Goal: Information Seeking & Learning: Compare options

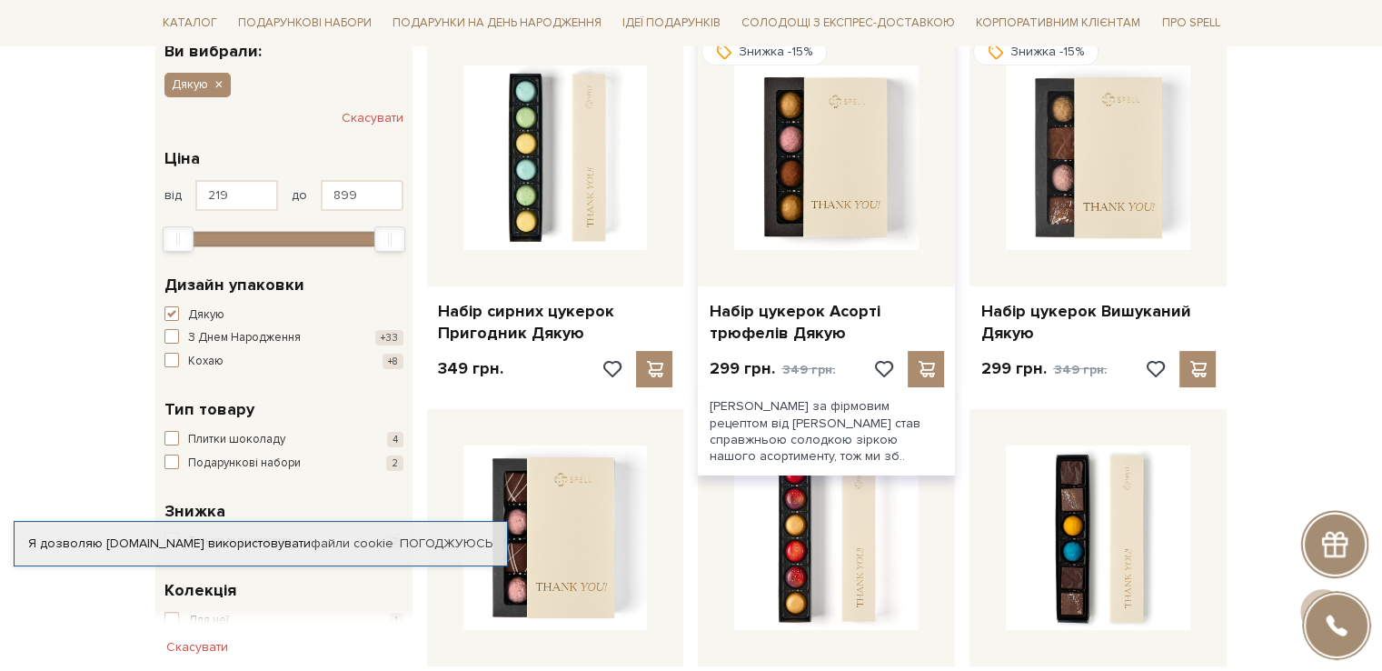
scroll to position [363, 0]
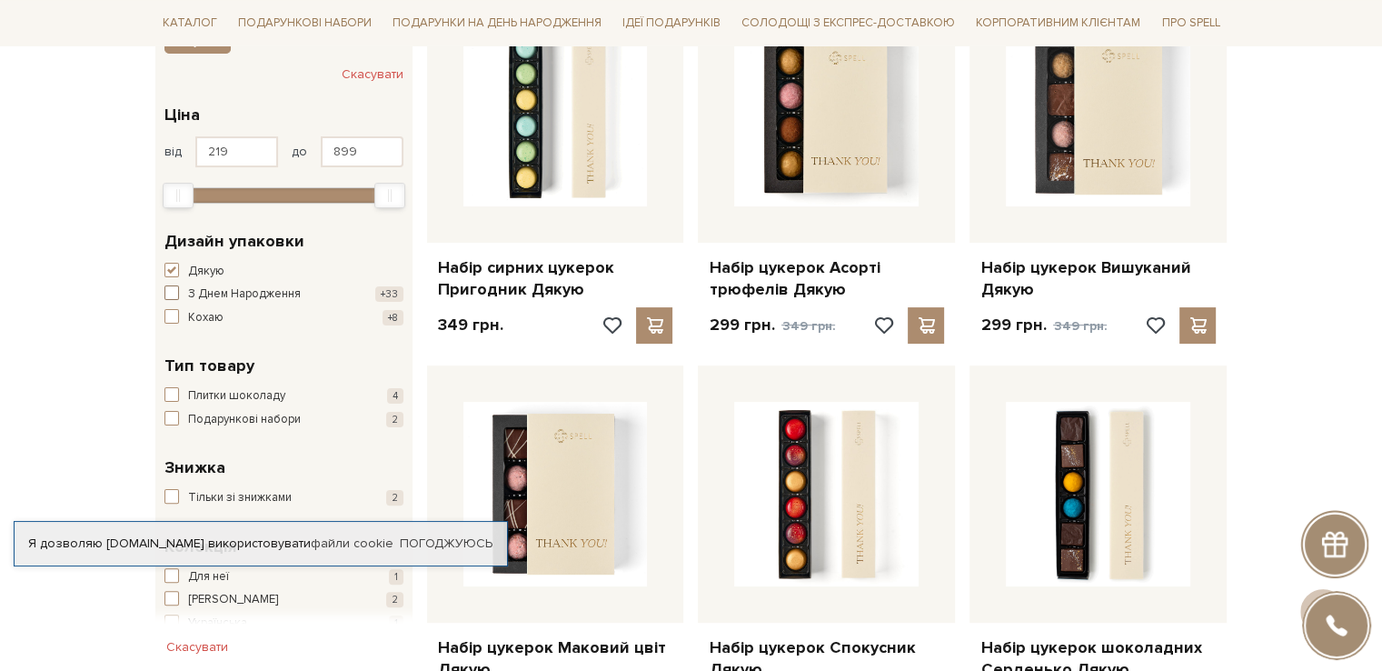
click at [171, 291] on span "button" at bounding box center [171, 292] width 15 height 15
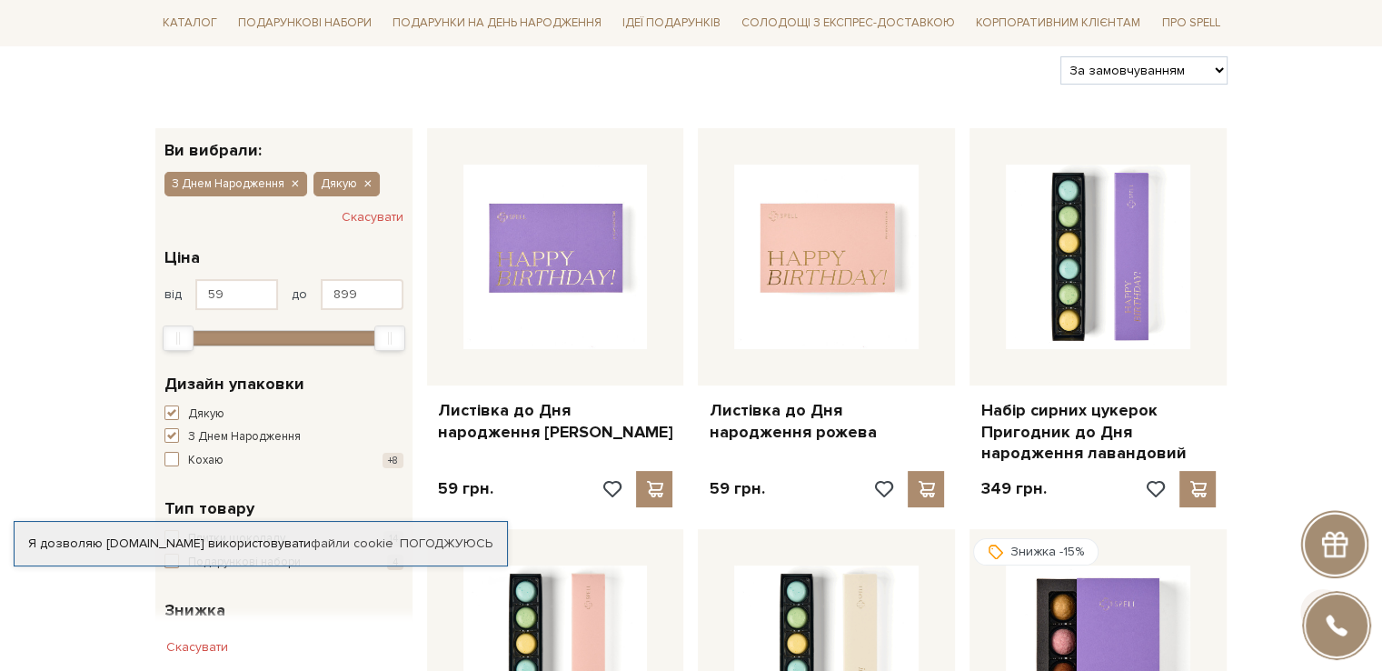
scroll to position [273, 0]
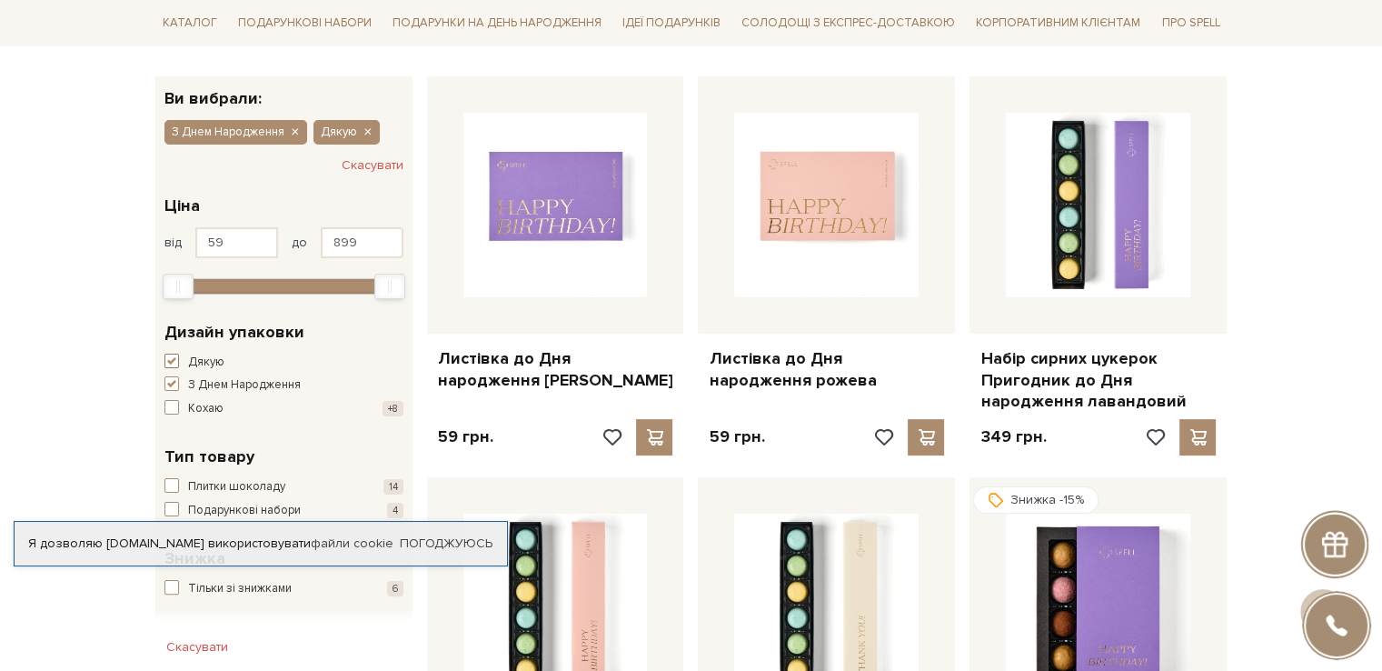
click at [174, 360] on span "button" at bounding box center [171, 360] width 15 height 15
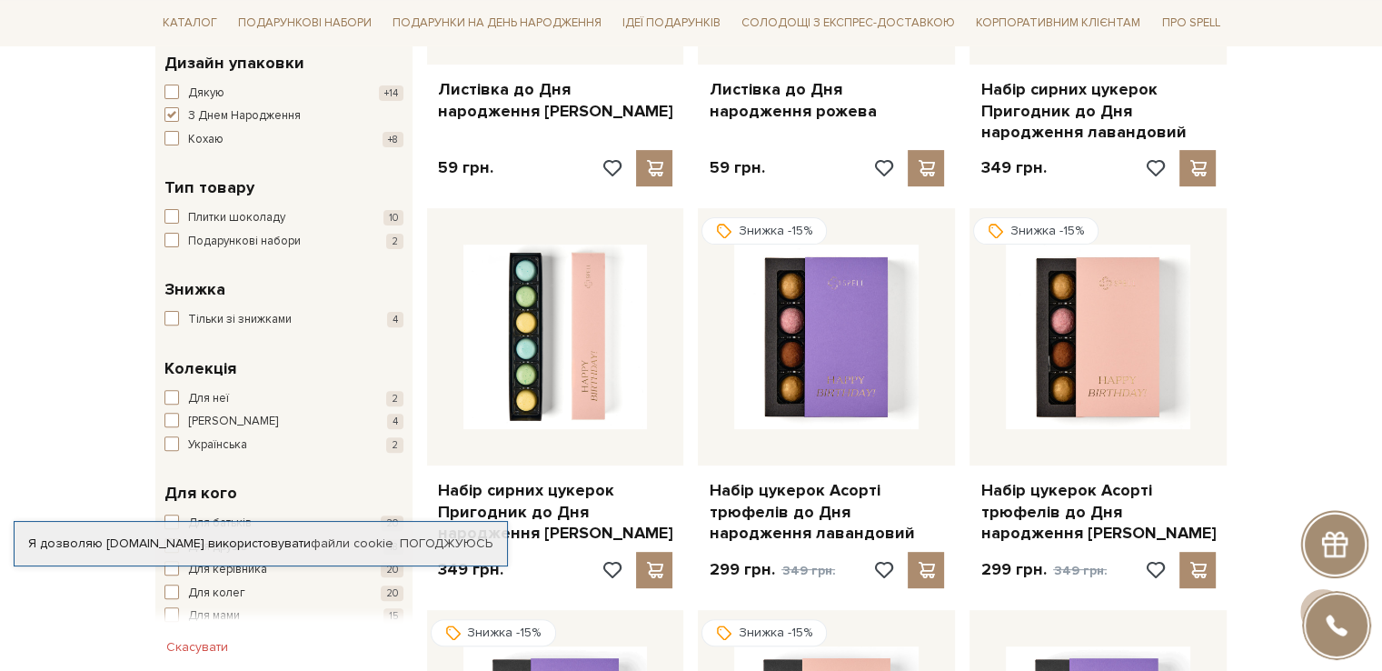
scroll to position [545, 0]
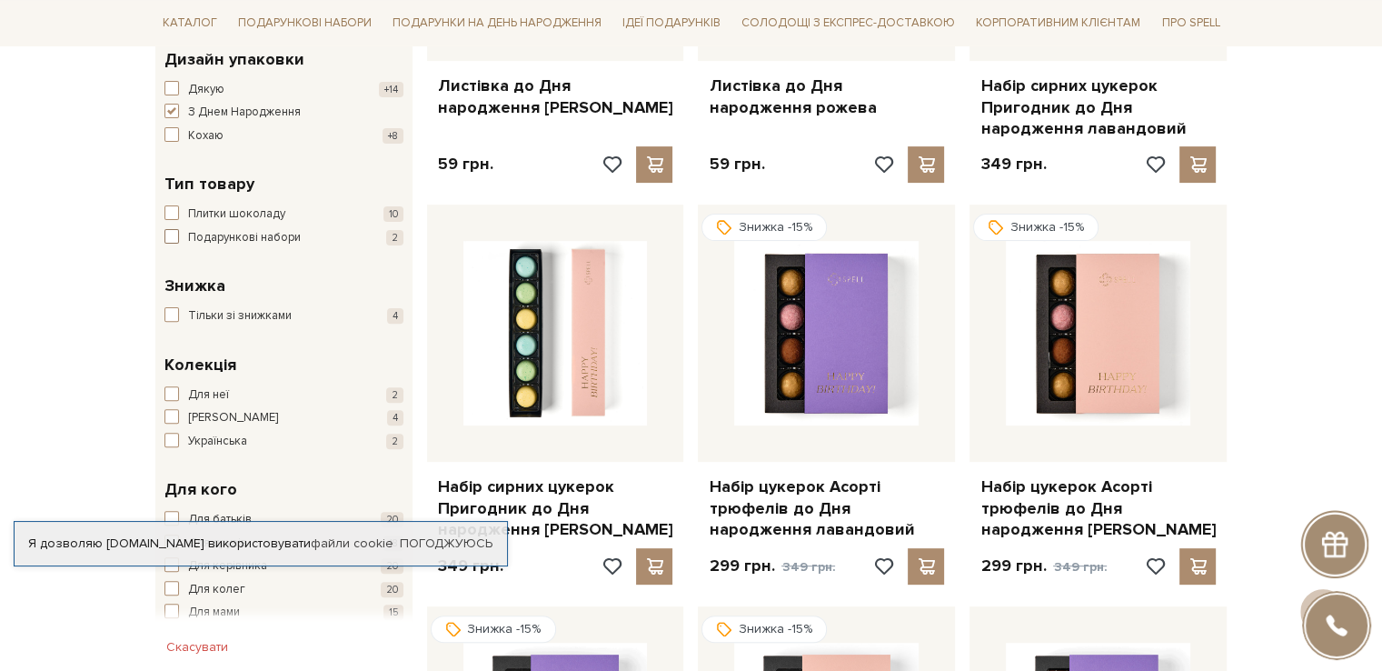
click at [171, 244] on button "Подарункові набори 2" at bounding box center [283, 238] width 239 height 18
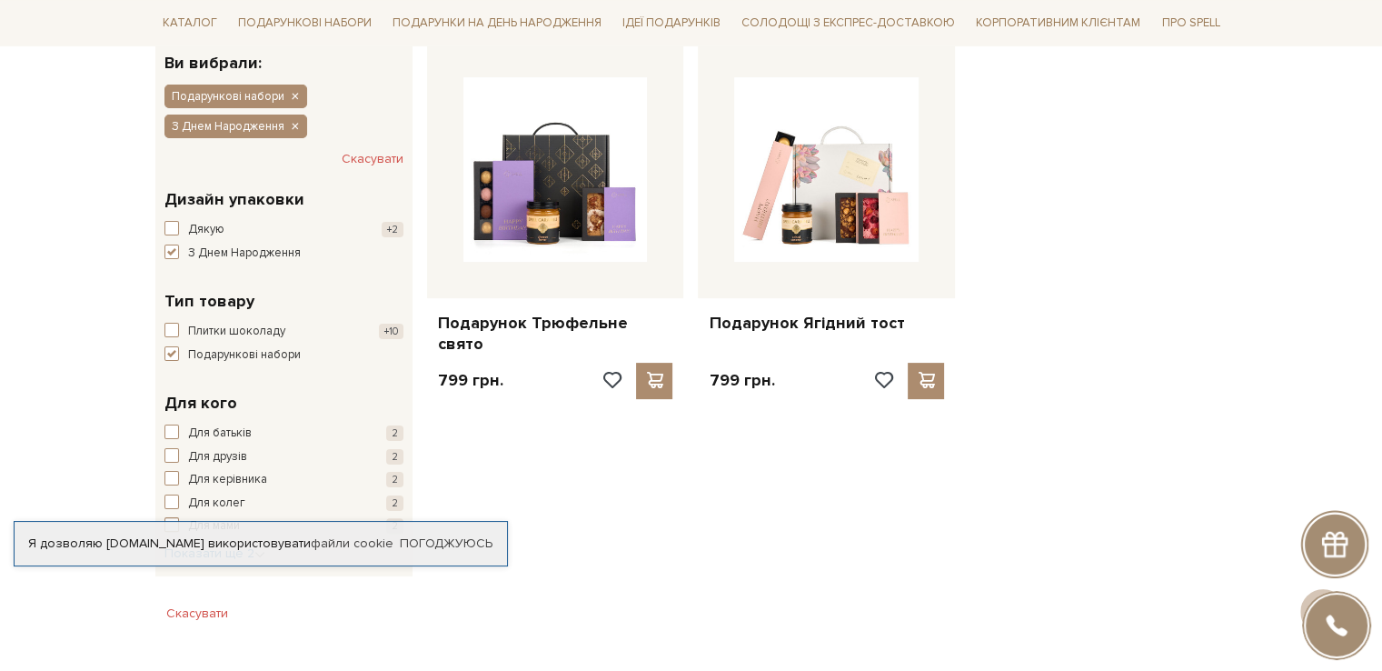
scroll to position [454, 0]
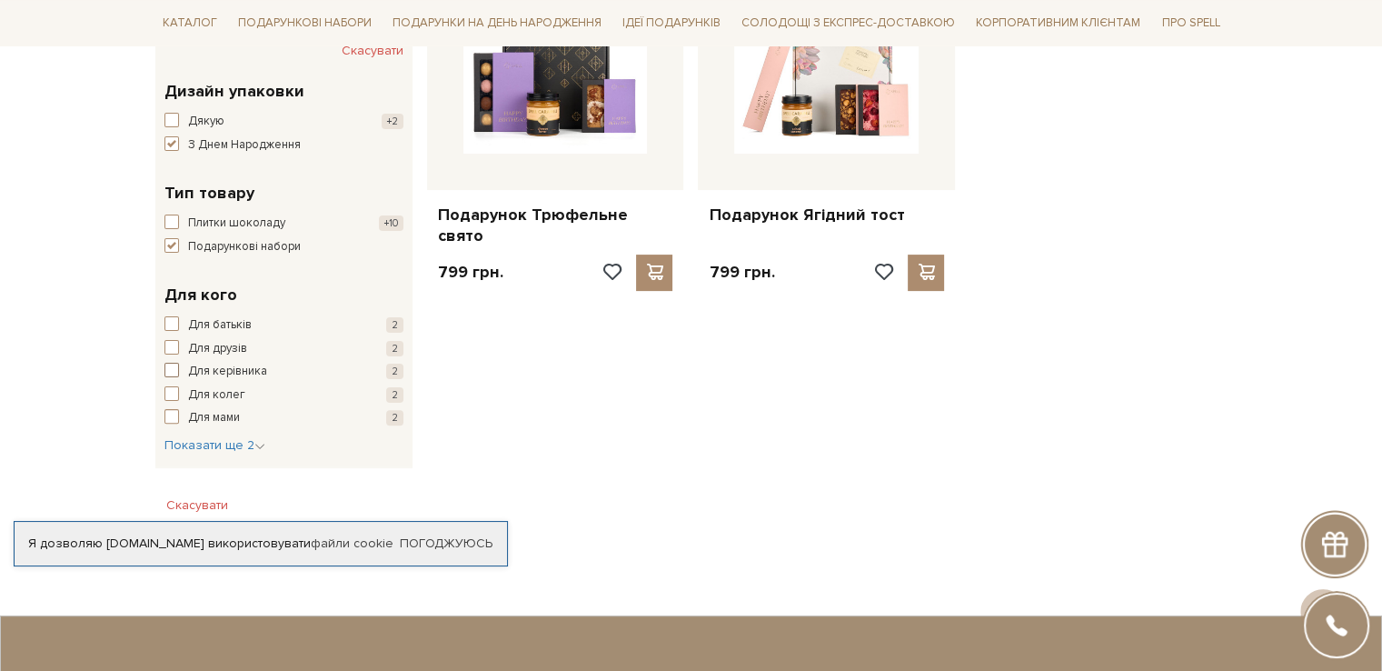
click at [178, 370] on span "button" at bounding box center [171, 370] width 15 height 15
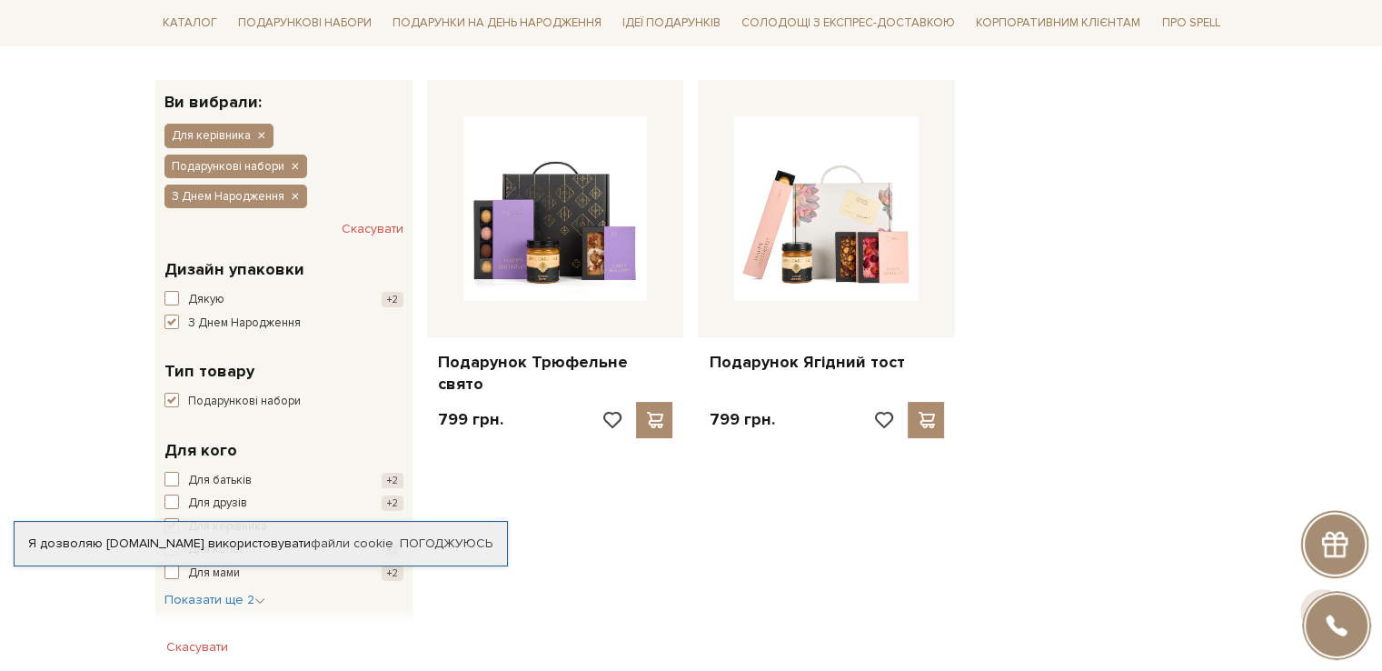
scroll to position [273, 0]
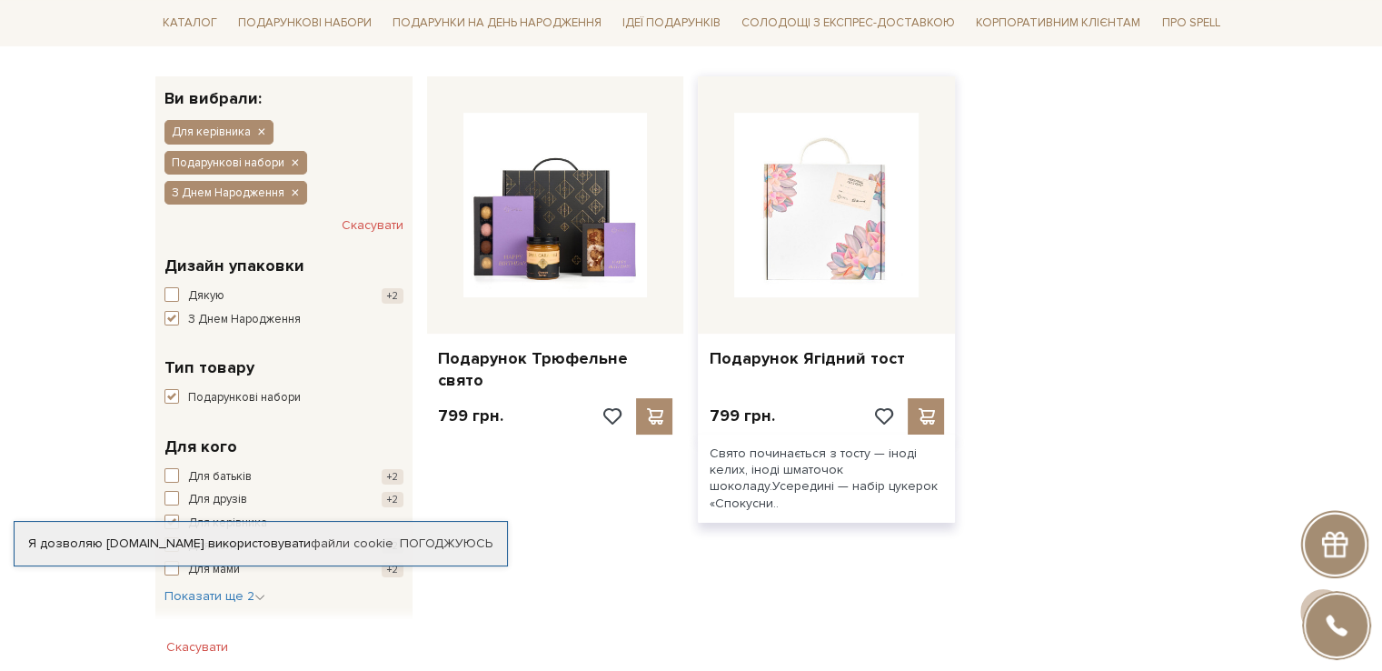
click at [811, 231] on img at bounding box center [826, 205] width 184 height 184
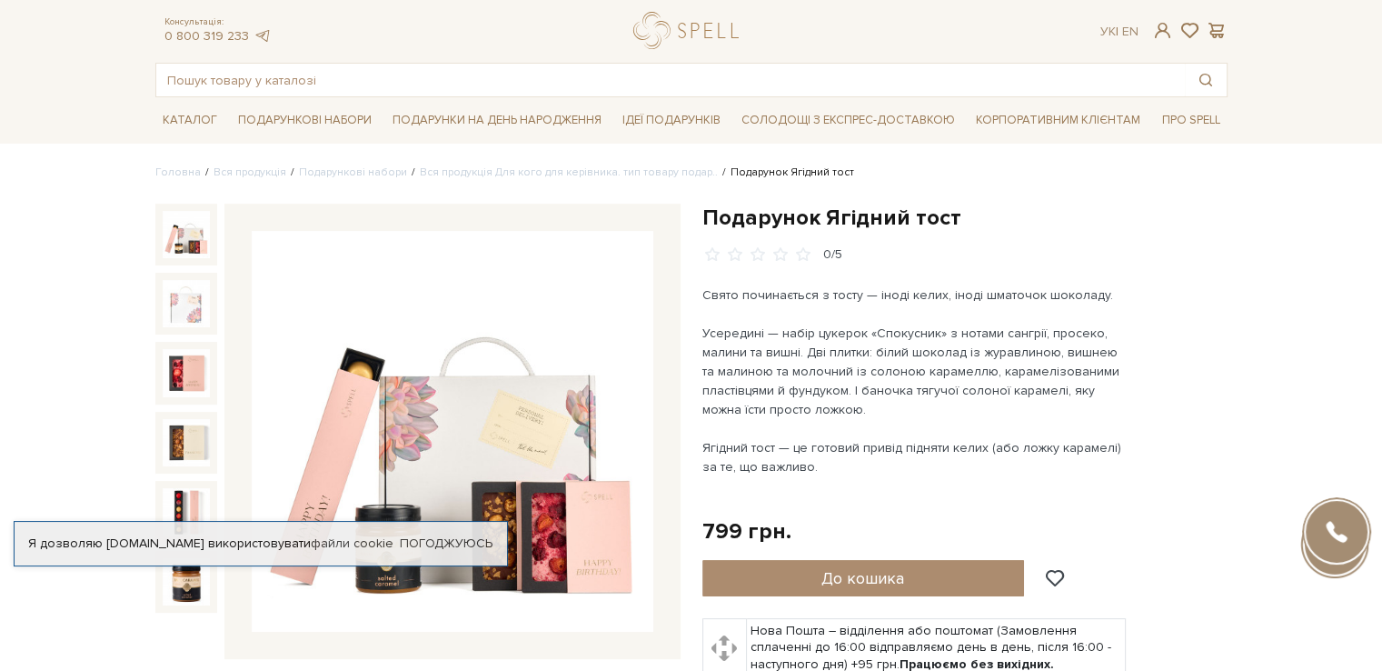
scroll to position [91, 0]
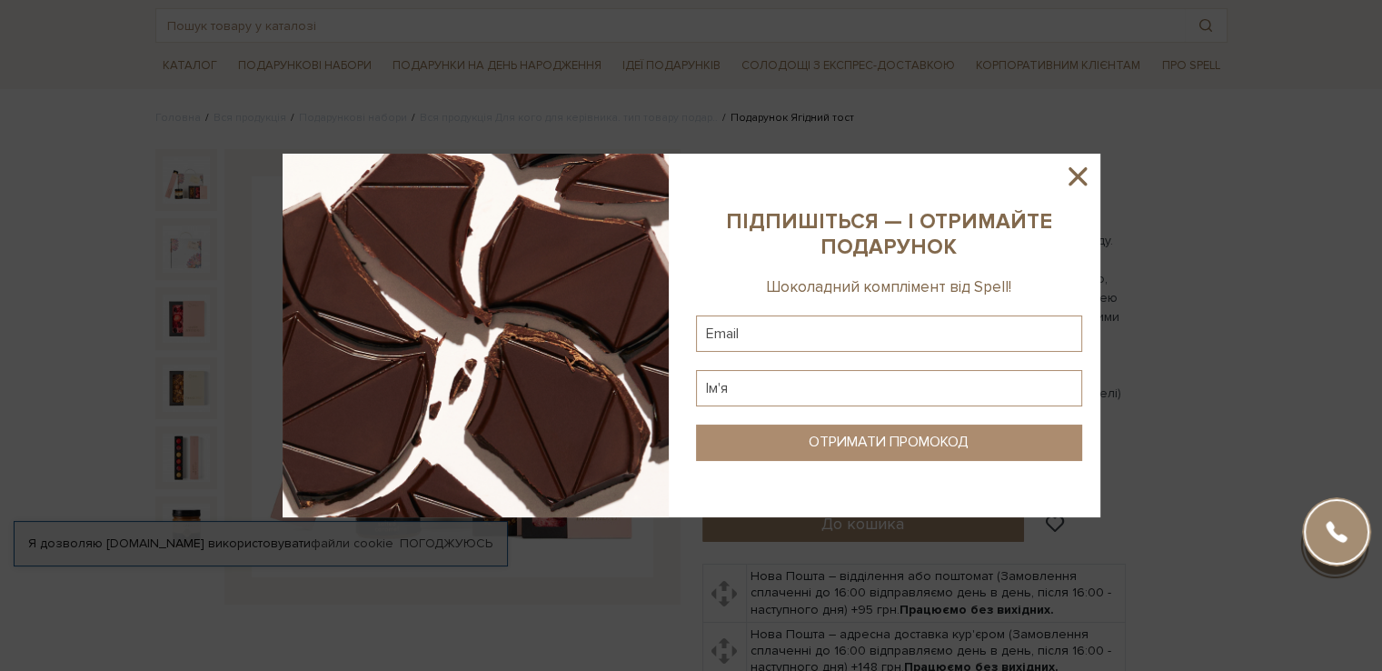
click at [1088, 164] on icon at bounding box center [1077, 176] width 31 height 31
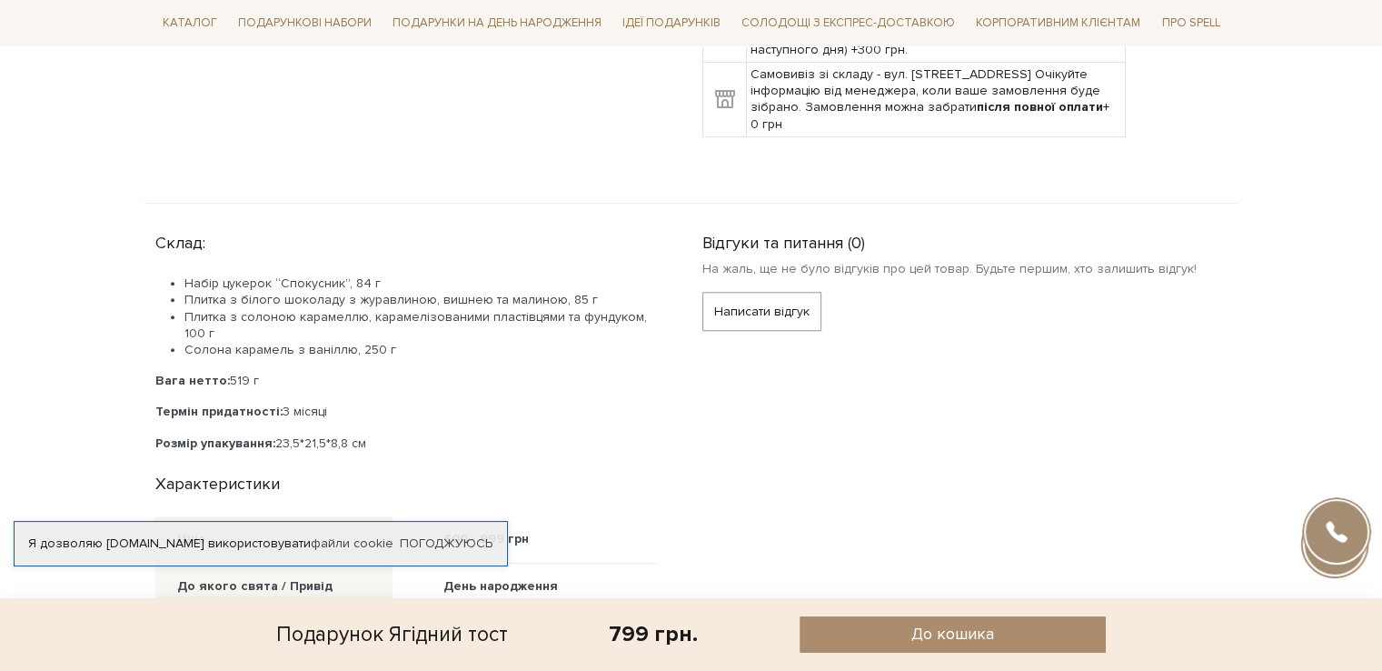
scroll to position [818, 0]
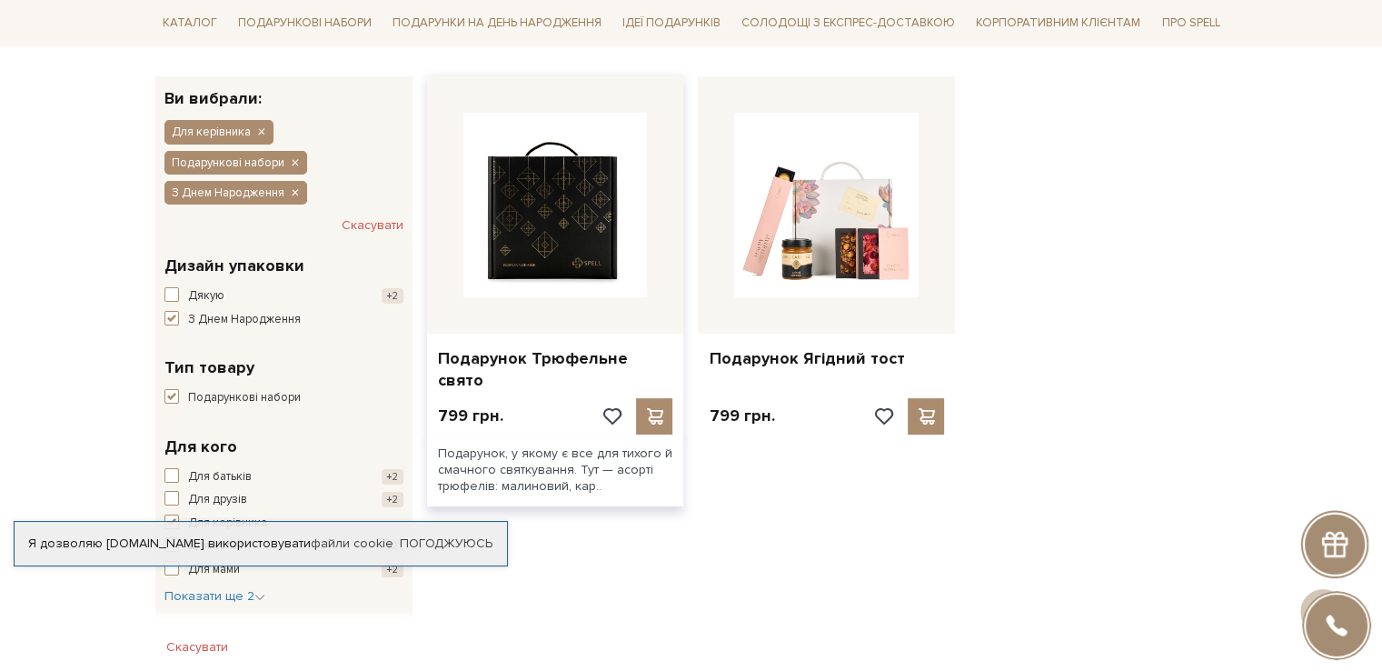
click at [517, 204] on img at bounding box center [555, 205] width 184 height 184
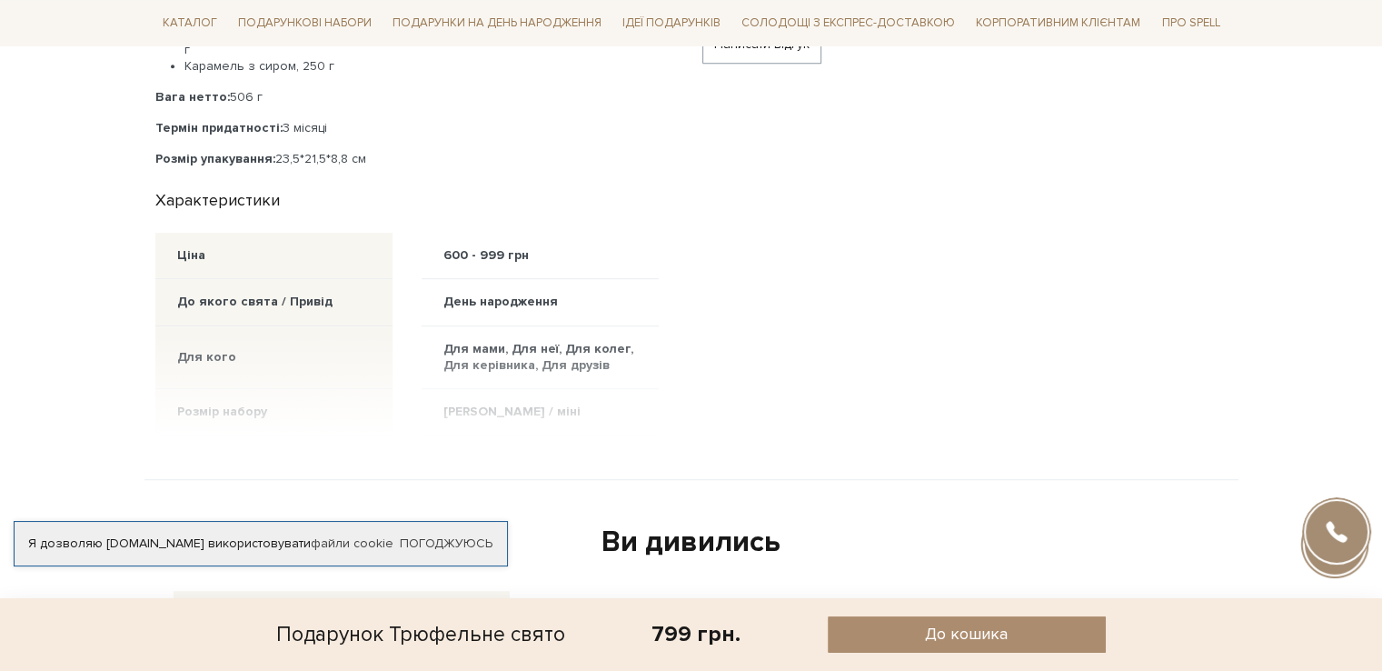
scroll to position [1000, 0]
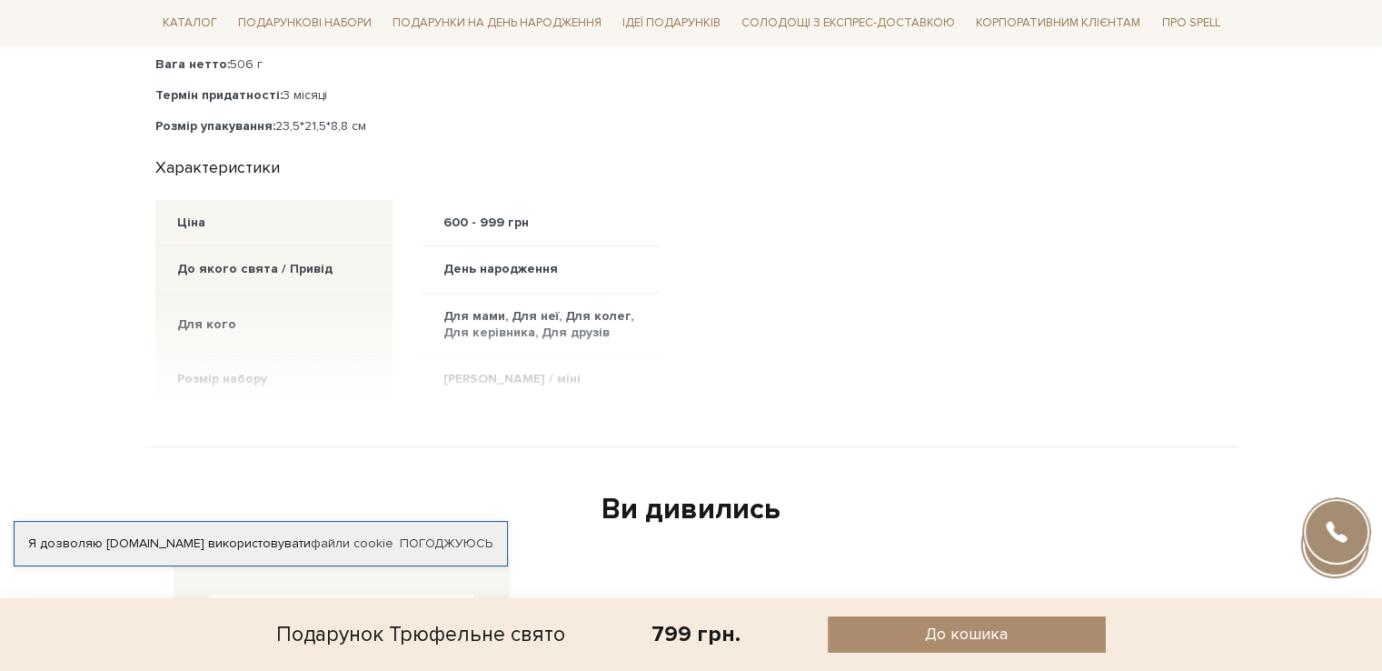
click at [505, 359] on div at bounding box center [406, 353] width 503 height 102
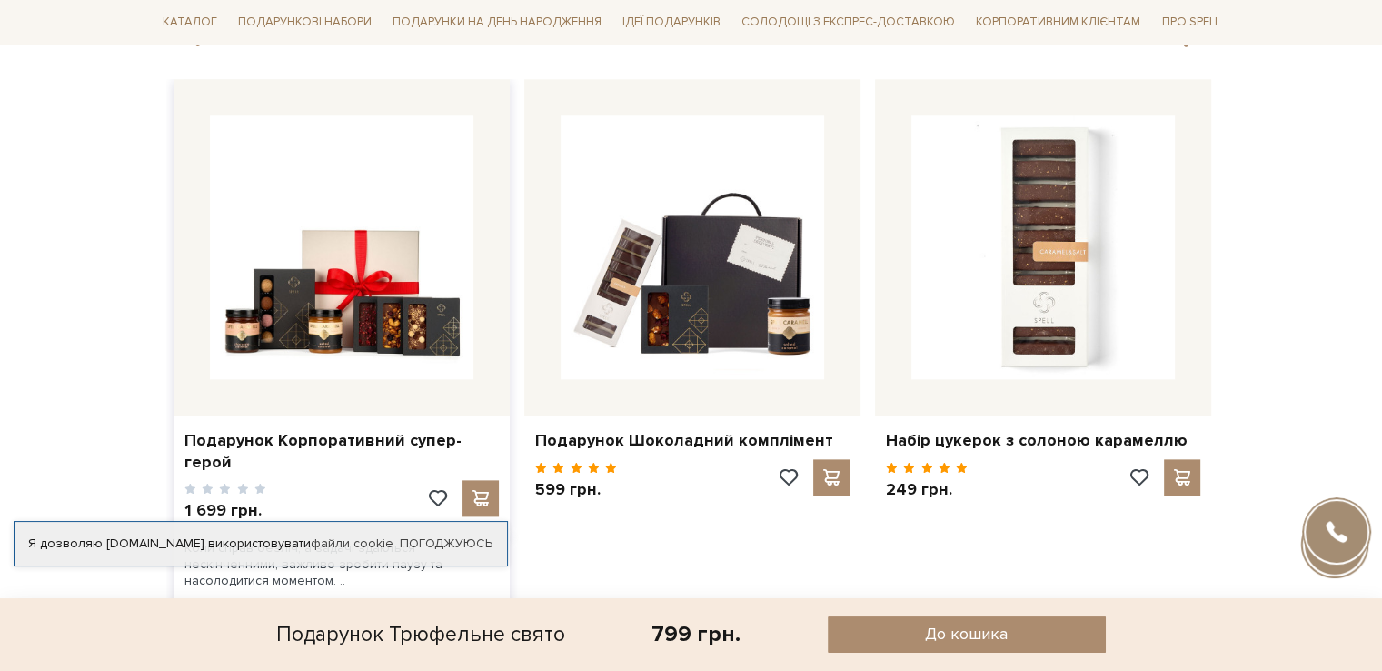
scroll to position [2181, 0]
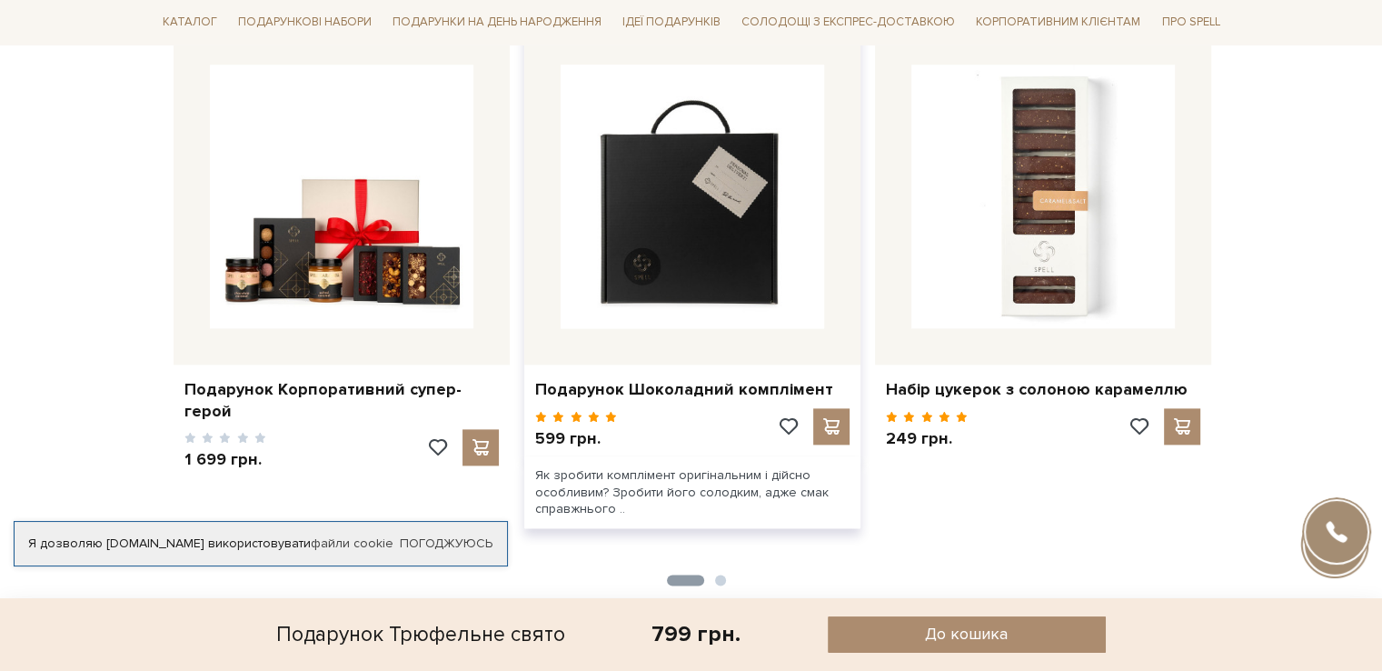
click at [724, 261] on img at bounding box center [693, 197] width 264 height 264
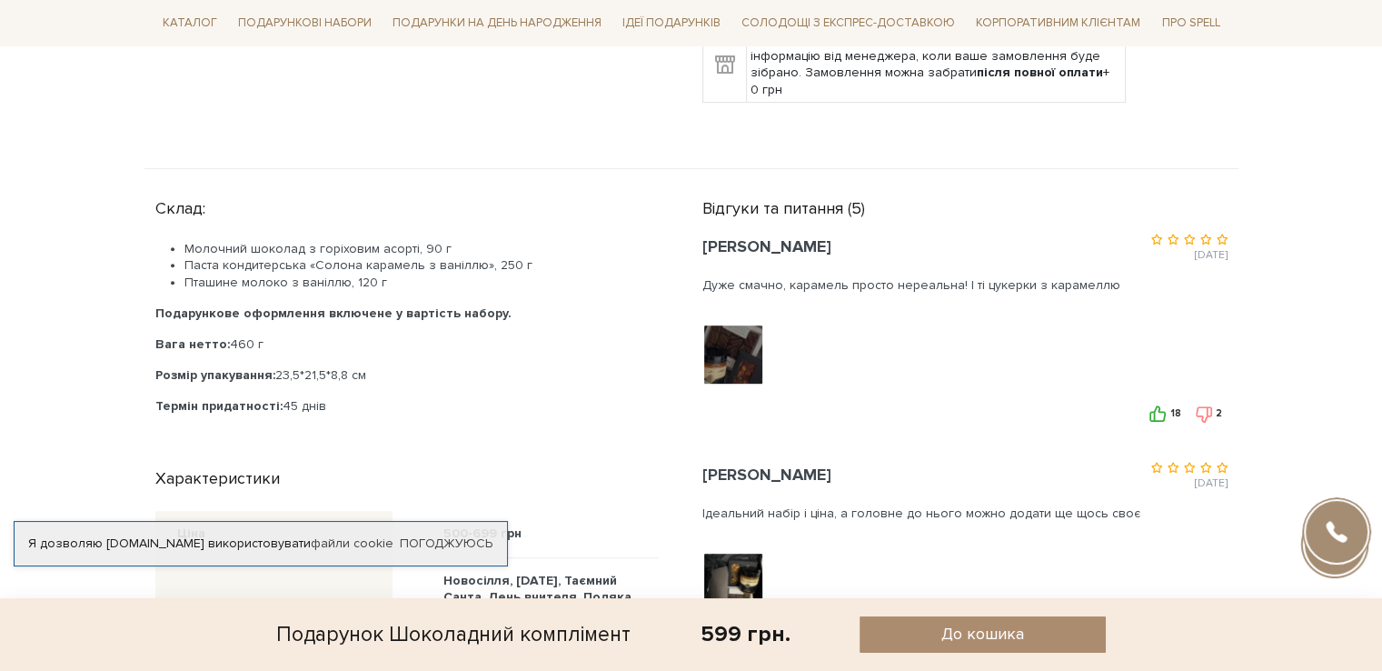
scroll to position [818, 0]
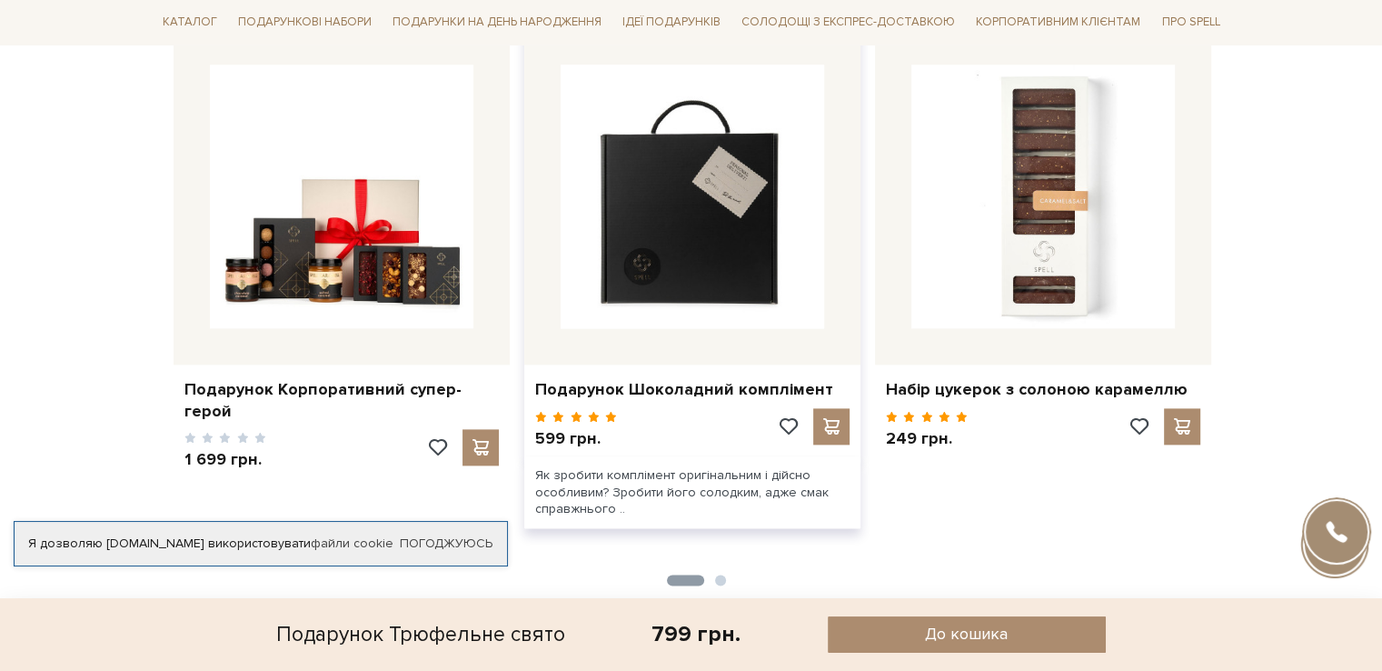
click at [657, 274] on img at bounding box center [693, 197] width 264 height 264
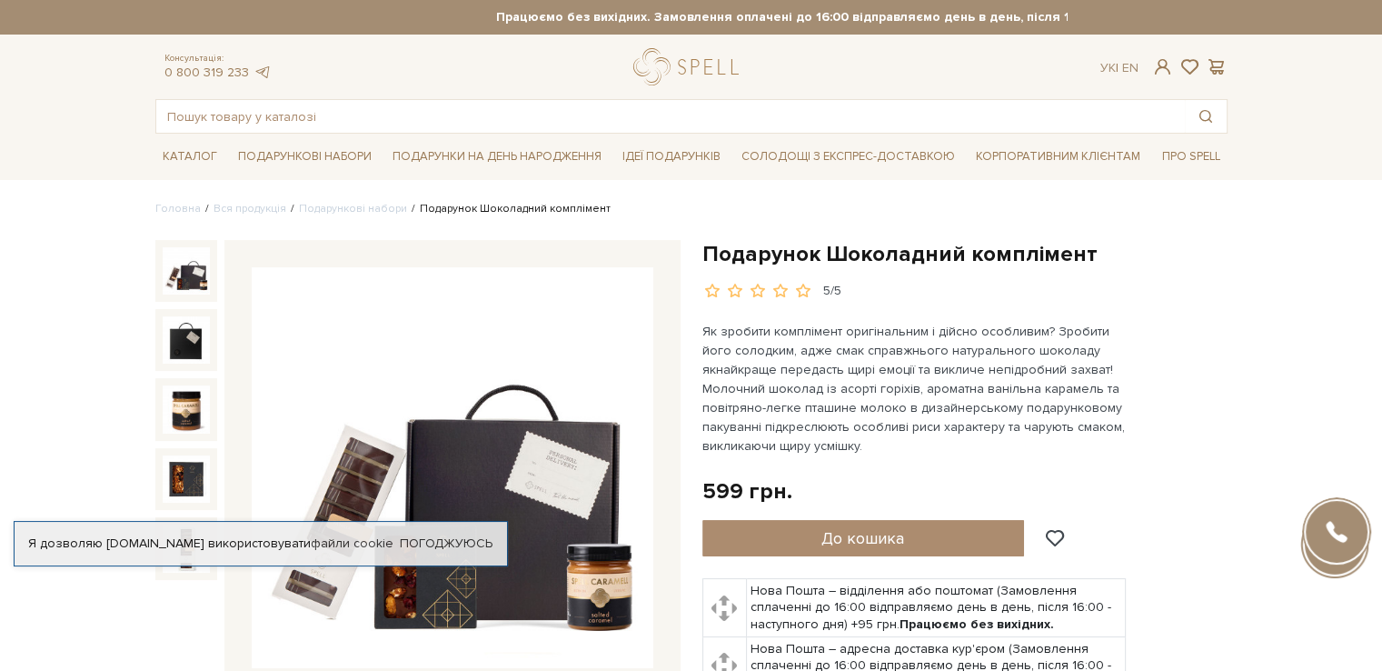
scroll to position [182, 0]
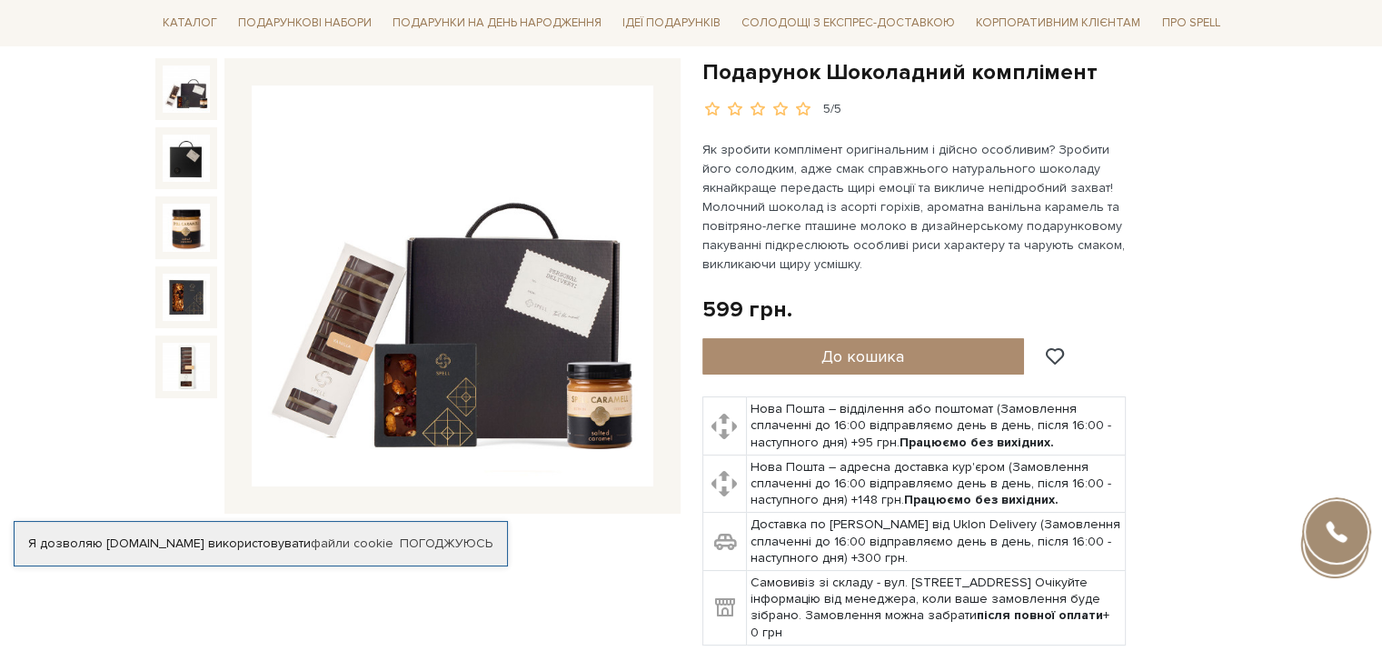
click at [532, 336] on img at bounding box center [453, 286] width 402 height 402
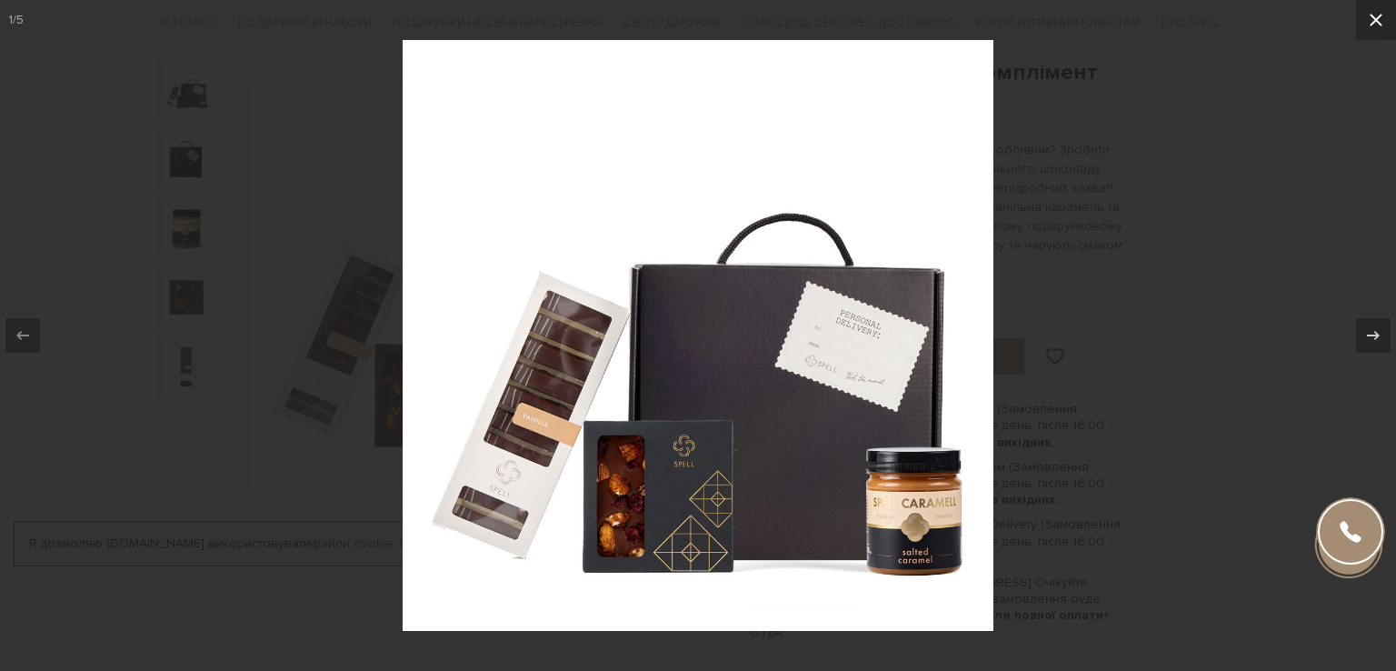
click at [1378, 14] on icon at bounding box center [1376, 20] width 22 height 22
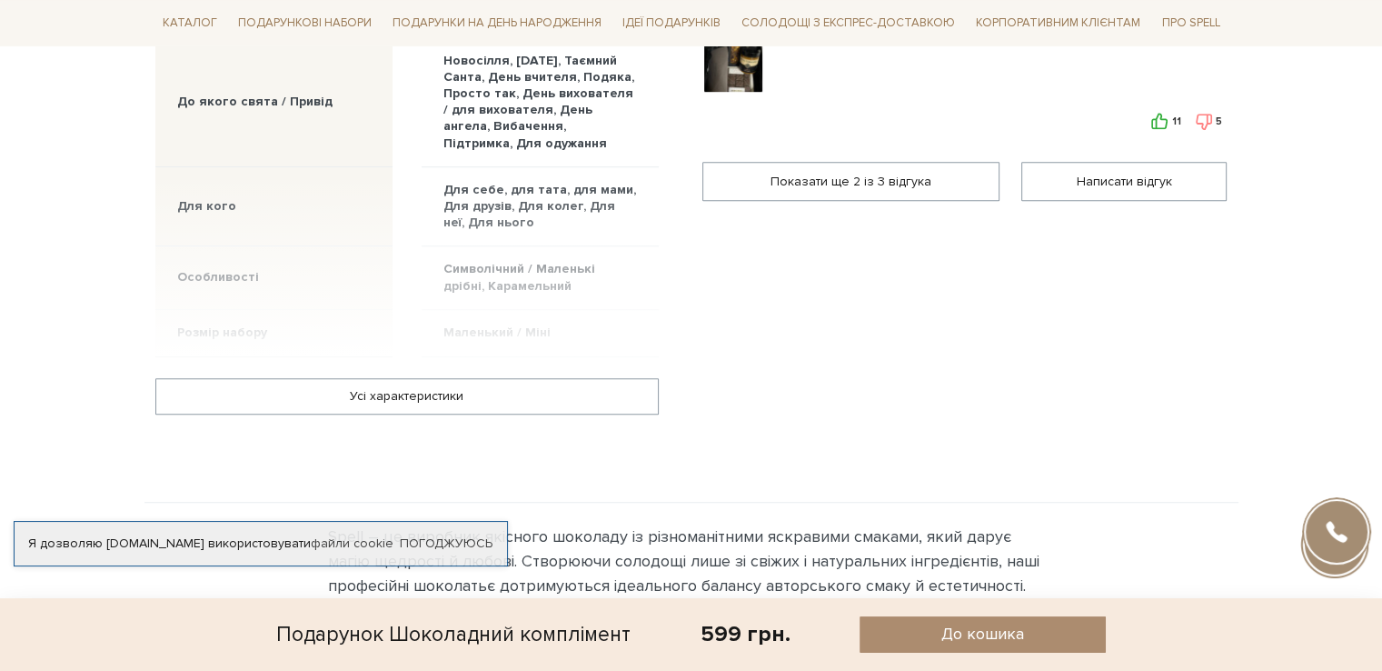
scroll to position [1363, 0]
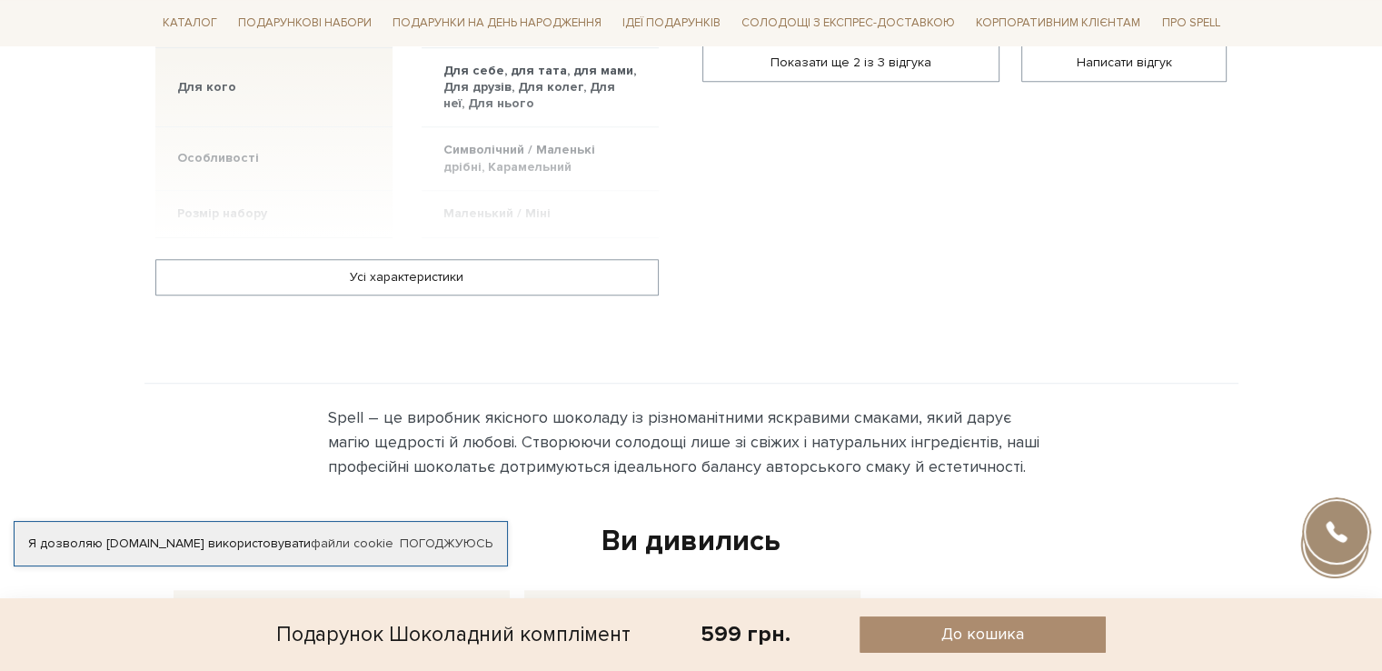
click at [487, 168] on div at bounding box center [406, 146] width 503 height 183
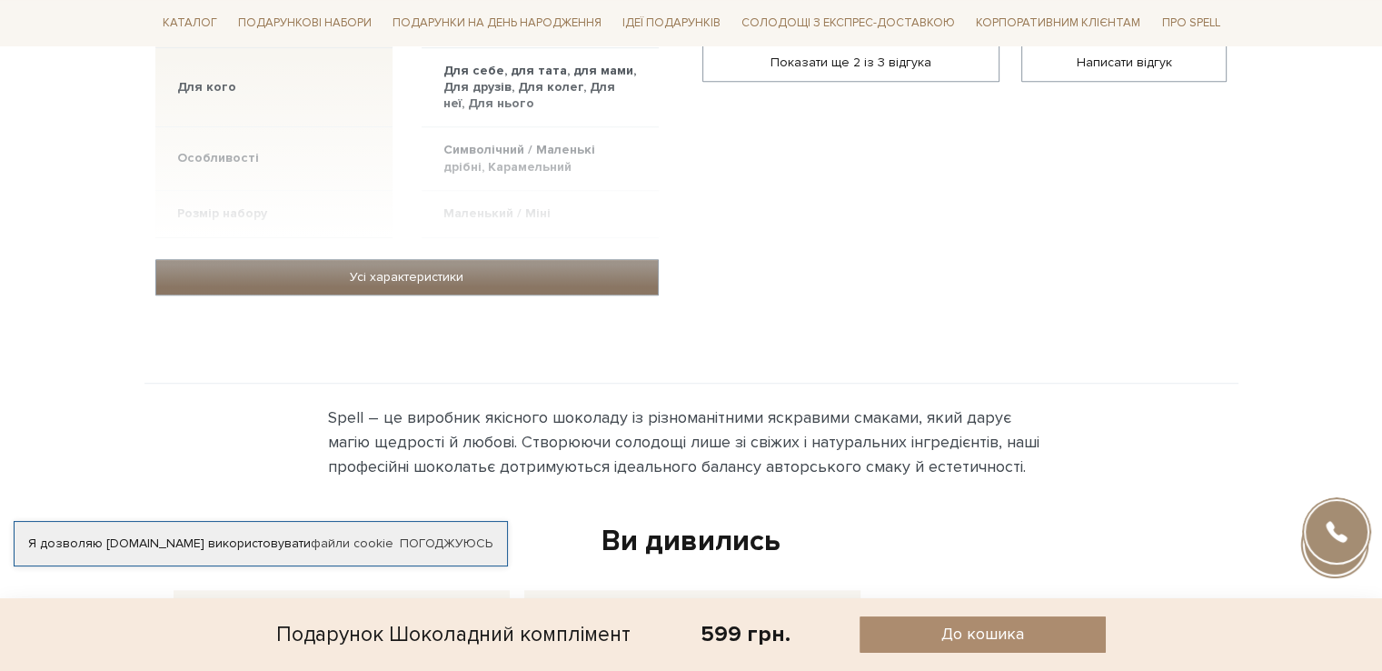
click at [425, 277] on link "Усі характеристики" at bounding box center [407, 277] width 502 height 35
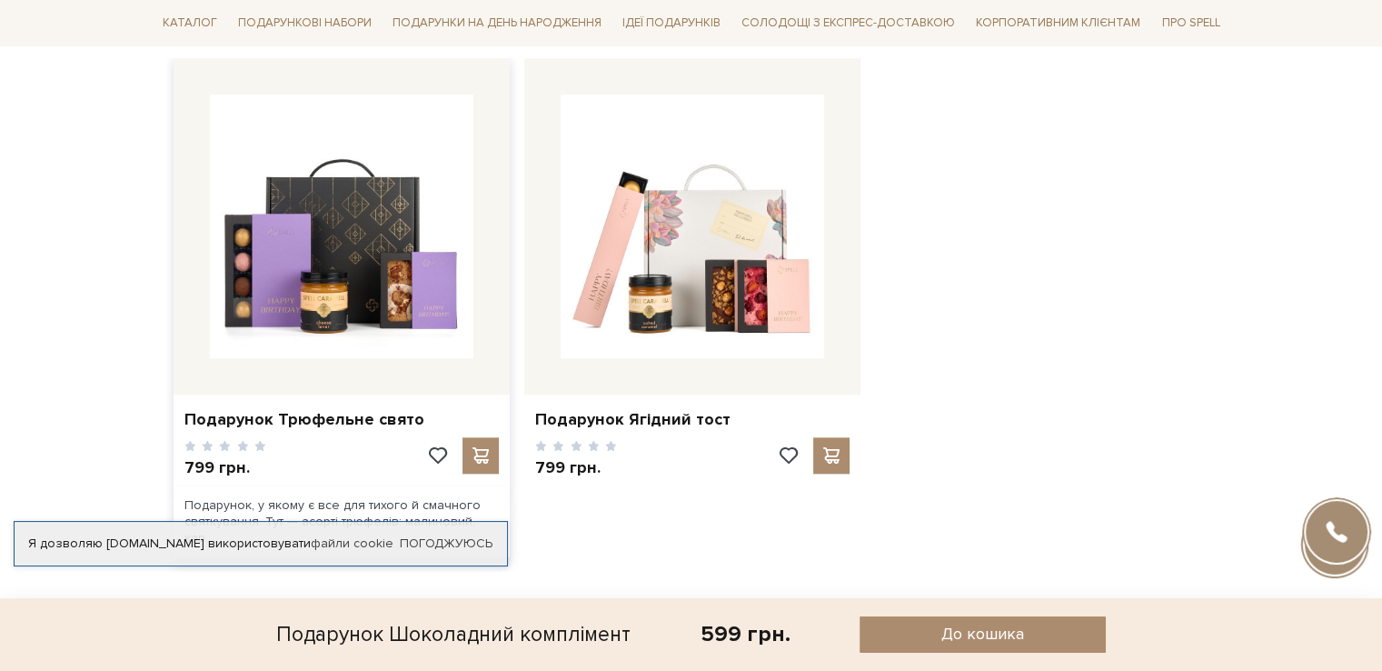
scroll to position [1999, 0]
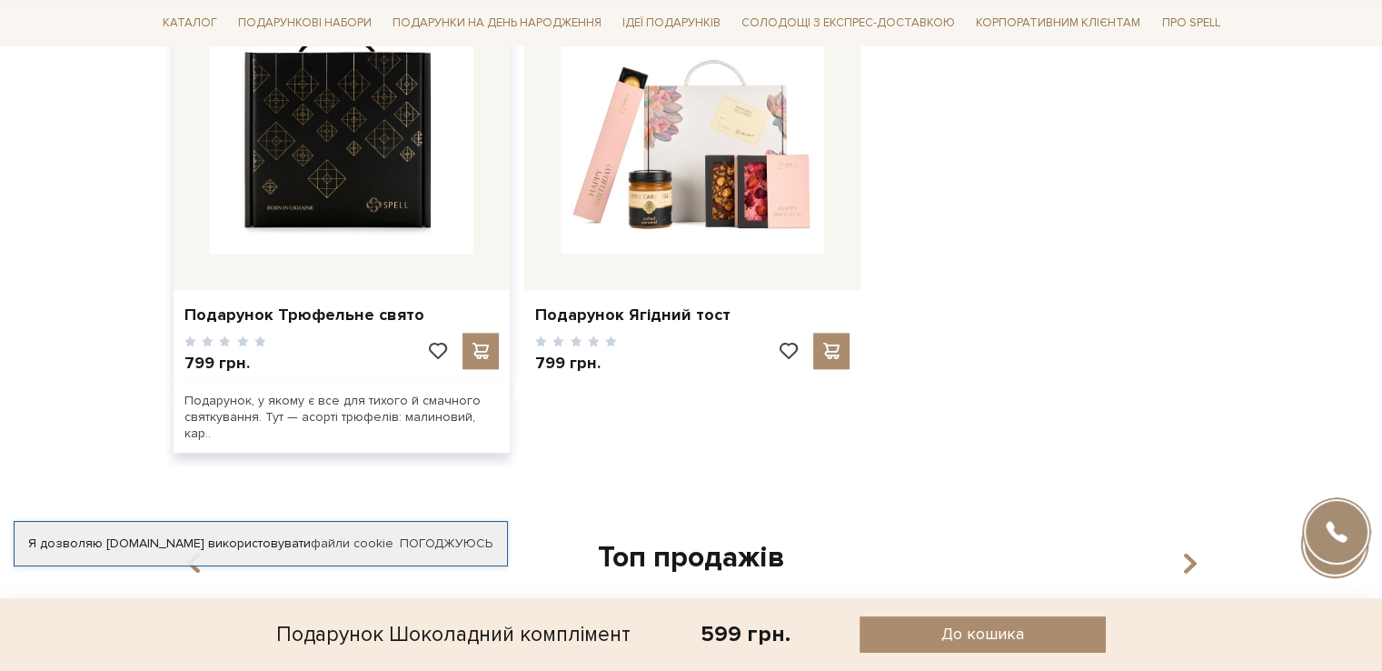
click at [339, 162] on img at bounding box center [342, 122] width 264 height 264
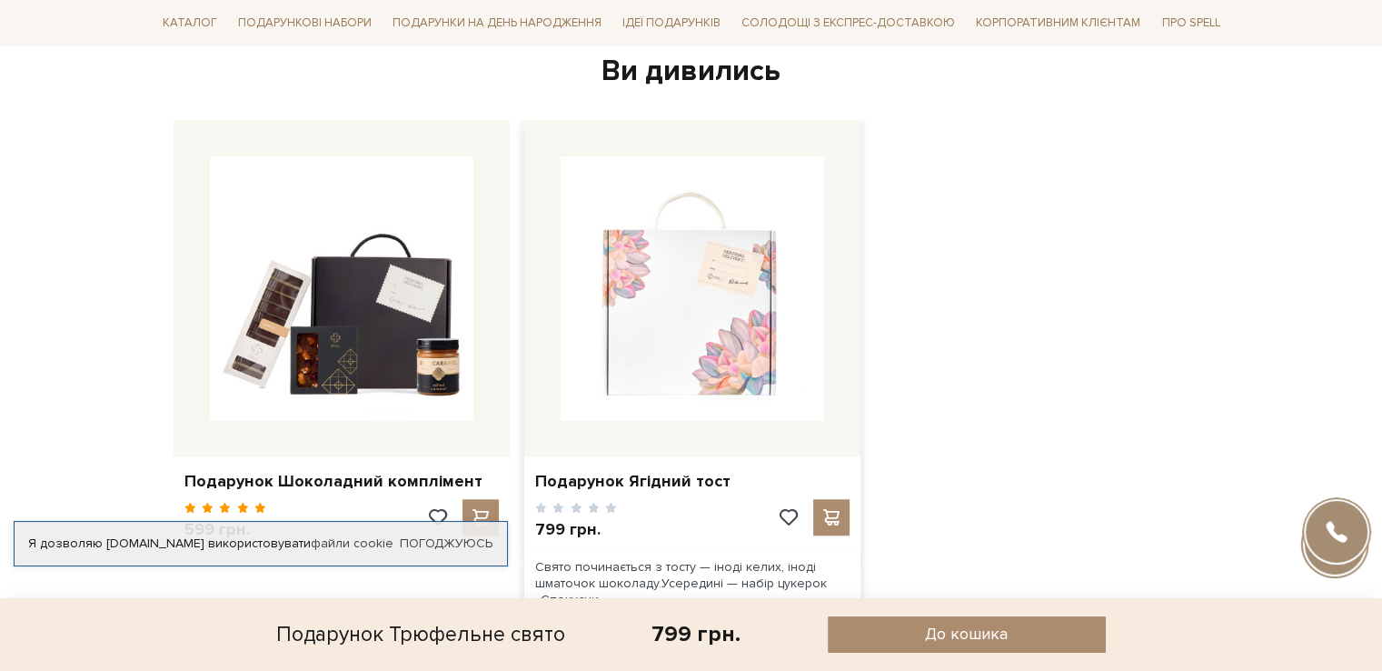
scroll to position [1454, 0]
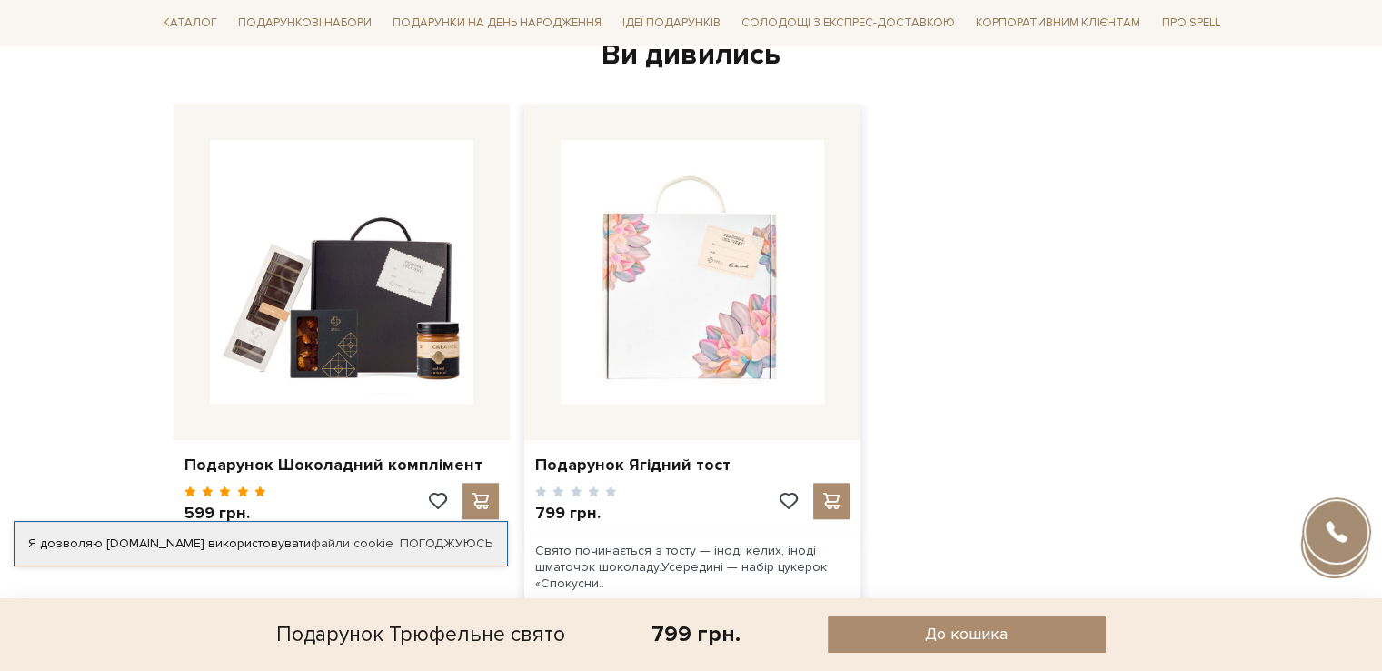
click at [645, 274] on img at bounding box center [693, 272] width 264 height 264
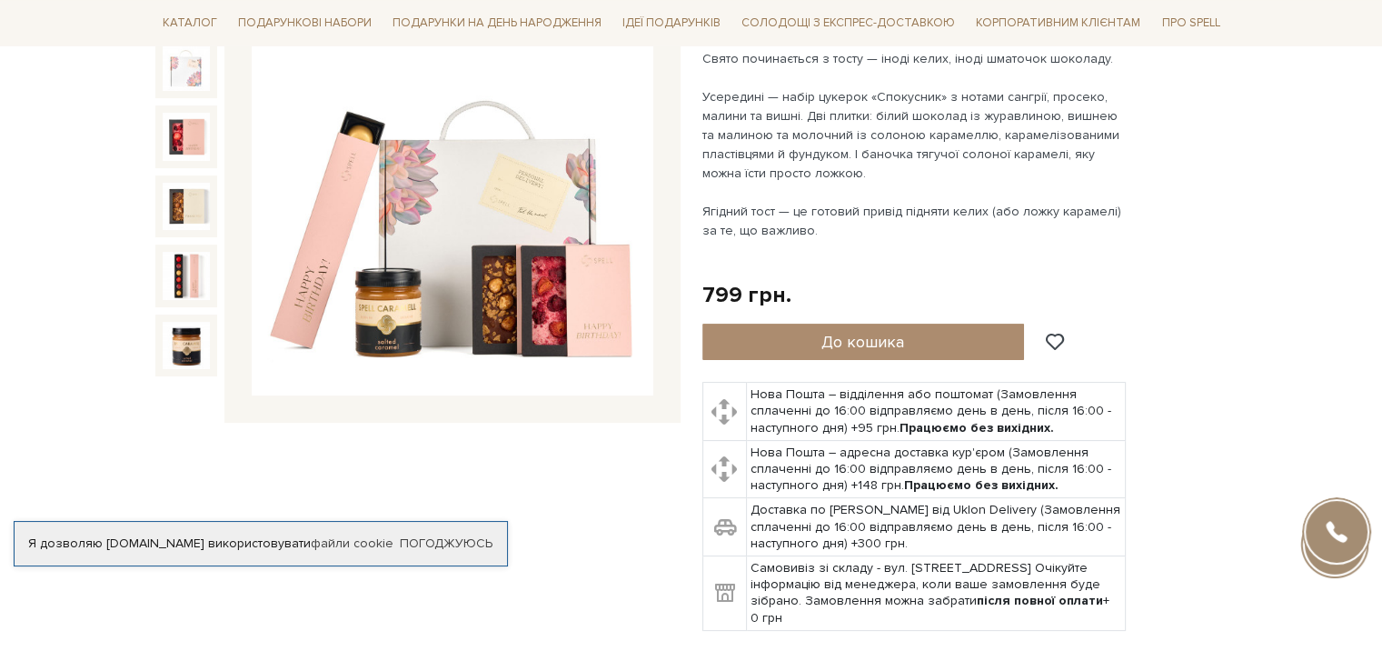
scroll to position [454, 0]
